Goal: Use online tool/utility: Utilize a website feature to perform a specific function

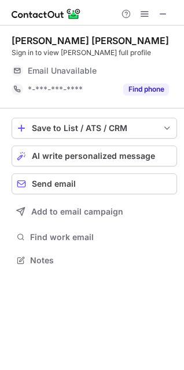
scroll to position [252, 184]
click at [160, 14] on span at bounding box center [163, 13] width 9 height 9
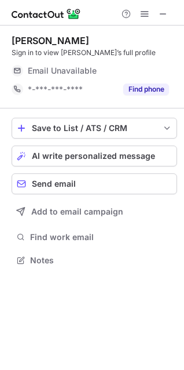
scroll to position [252, 184]
click at [163, 10] on span at bounding box center [163, 13] width 9 height 9
